Goal: Task Accomplishment & Management: Use online tool/utility

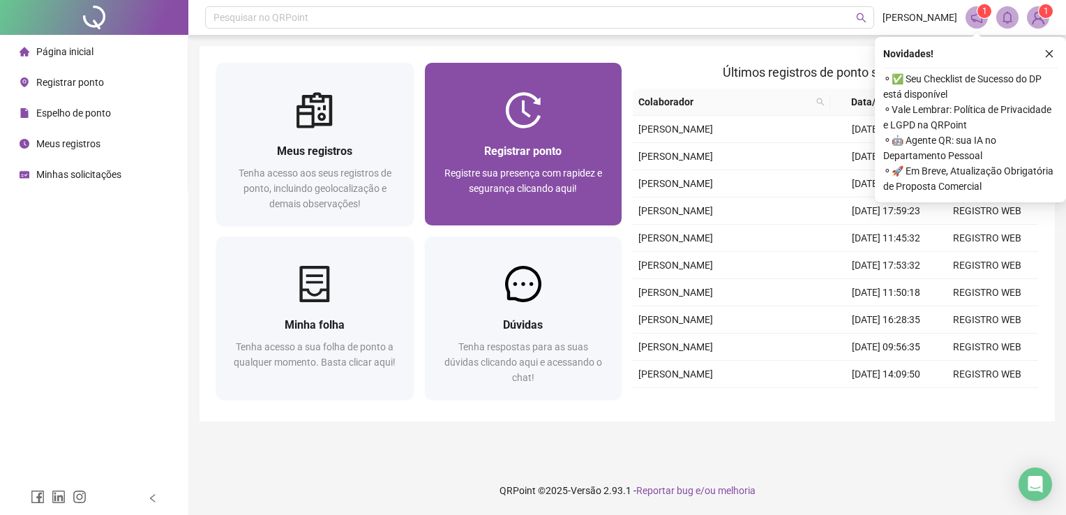
click at [510, 167] on span "Registre sua presença com rapidez e segurança clicando aqui!" at bounding box center [523, 180] width 158 height 27
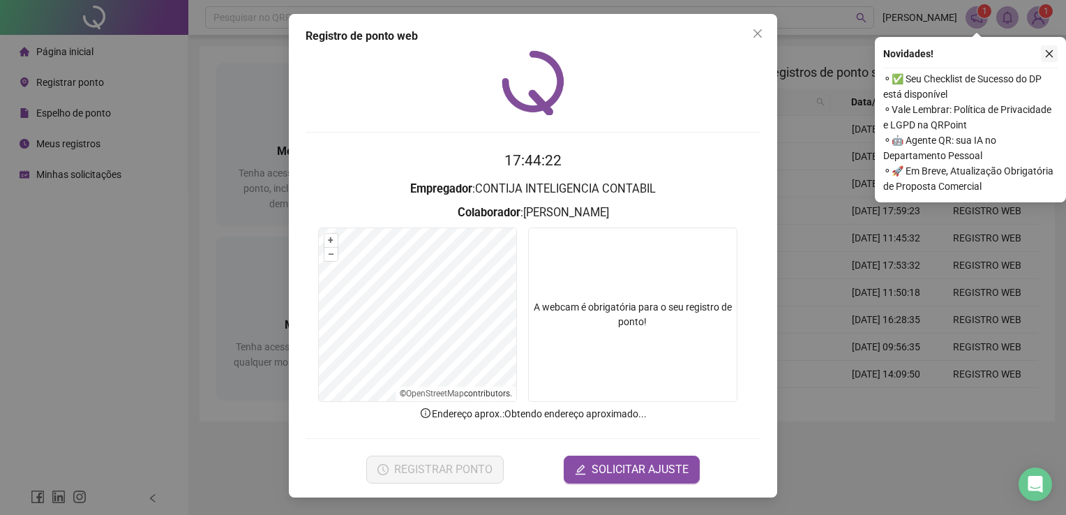
click at [1049, 50] on icon "close" at bounding box center [1049, 54] width 10 height 10
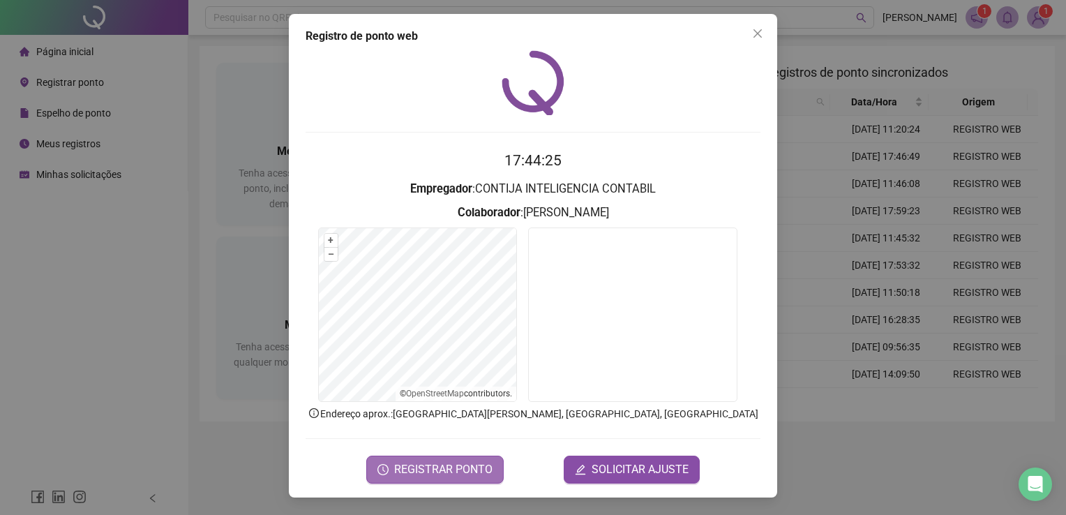
click at [463, 465] on span "REGISTRAR PONTO" at bounding box center [443, 469] width 98 height 17
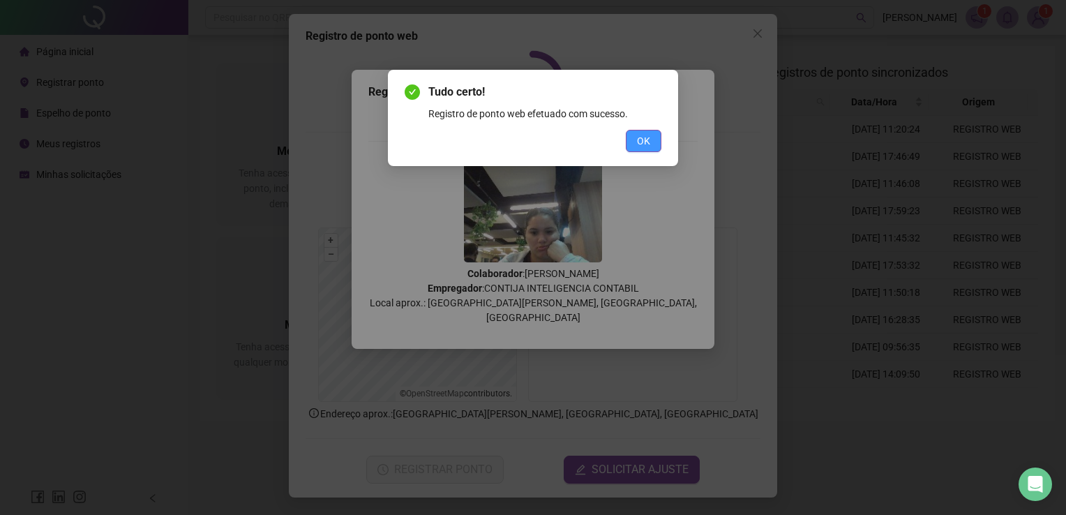
click at [637, 143] on span "OK" at bounding box center [643, 140] width 13 height 15
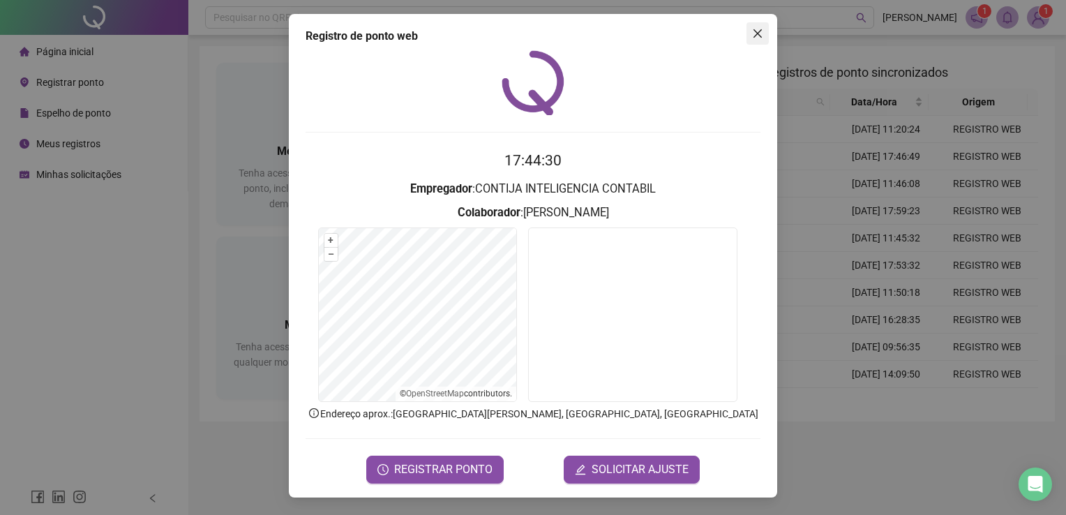
click at [756, 33] on icon "close" at bounding box center [757, 33] width 8 height 8
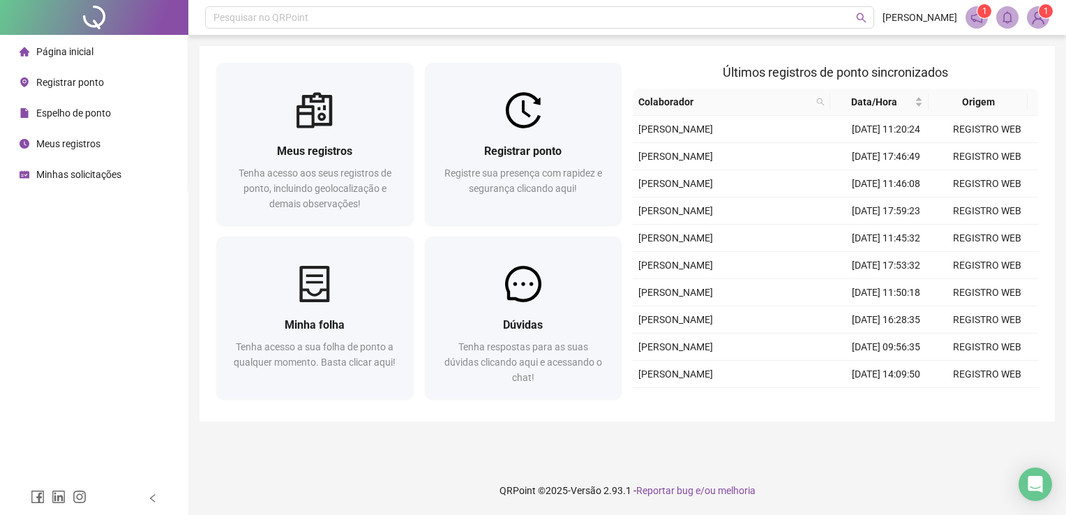
click at [43, 50] on span "Página inicial" at bounding box center [64, 51] width 57 height 11
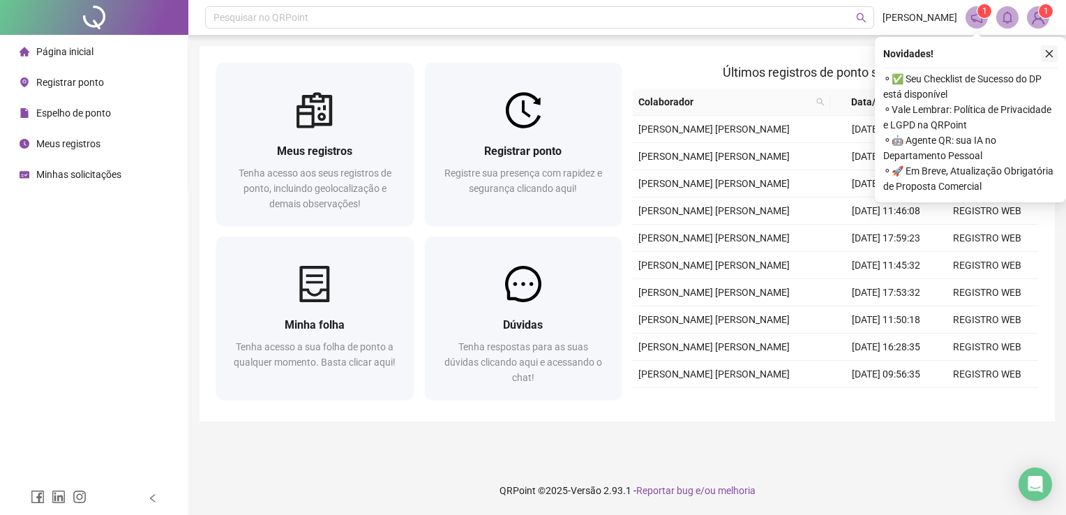
click at [1050, 49] on icon "close" at bounding box center [1049, 54] width 10 height 10
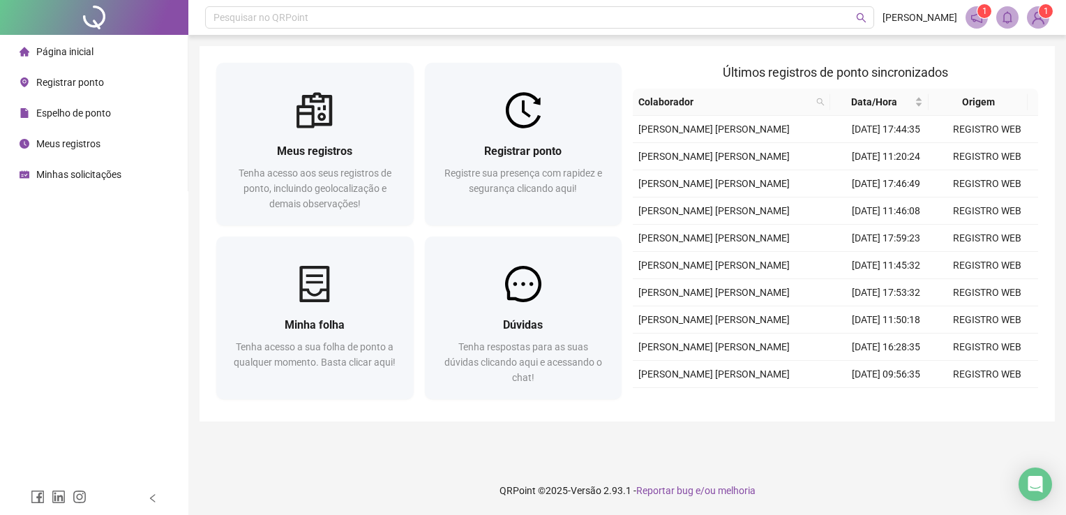
click at [98, 119] on span "Espelho de ponto" at bounding box center [73, 112] width 75 height 11
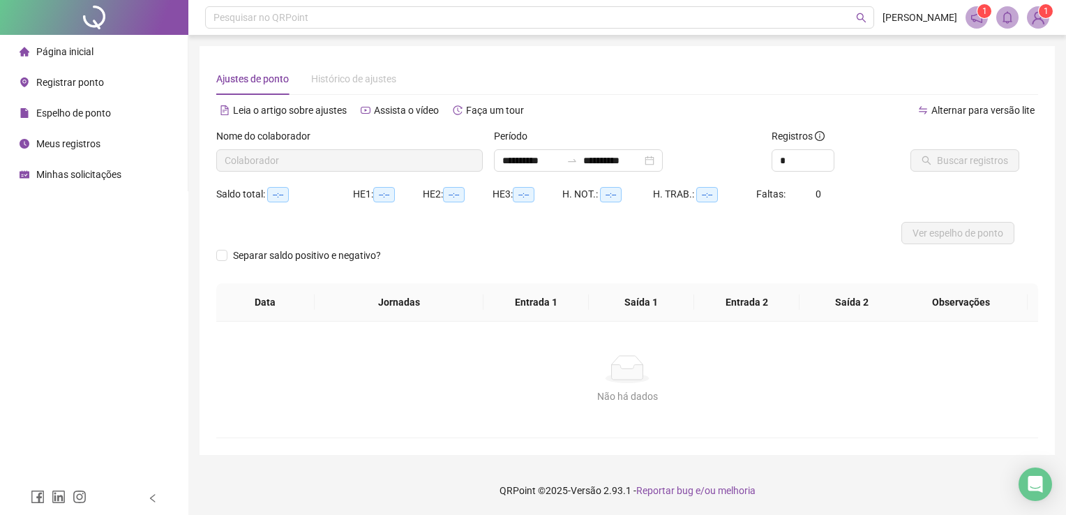
type input "**********"
click at [977, 160] on span "Buscar registros" at bounding box center [972, 160] width 71 height 15
